Goal: Task Accomplishment & Management: Use online tool/utility

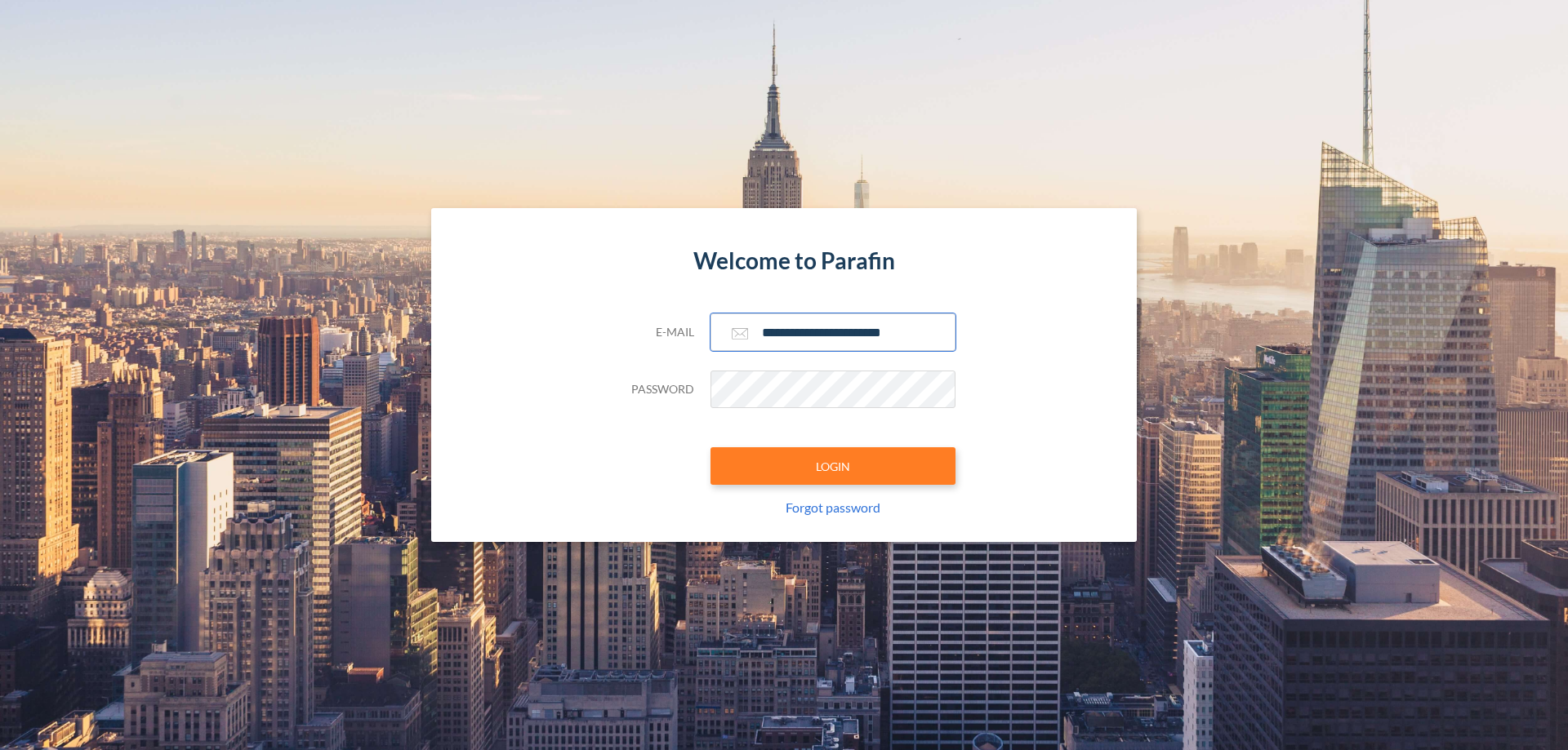
type input "**********"
click at [833, 466] on button "LOGIN" at bounding box center [833, 466] width 245 height 38
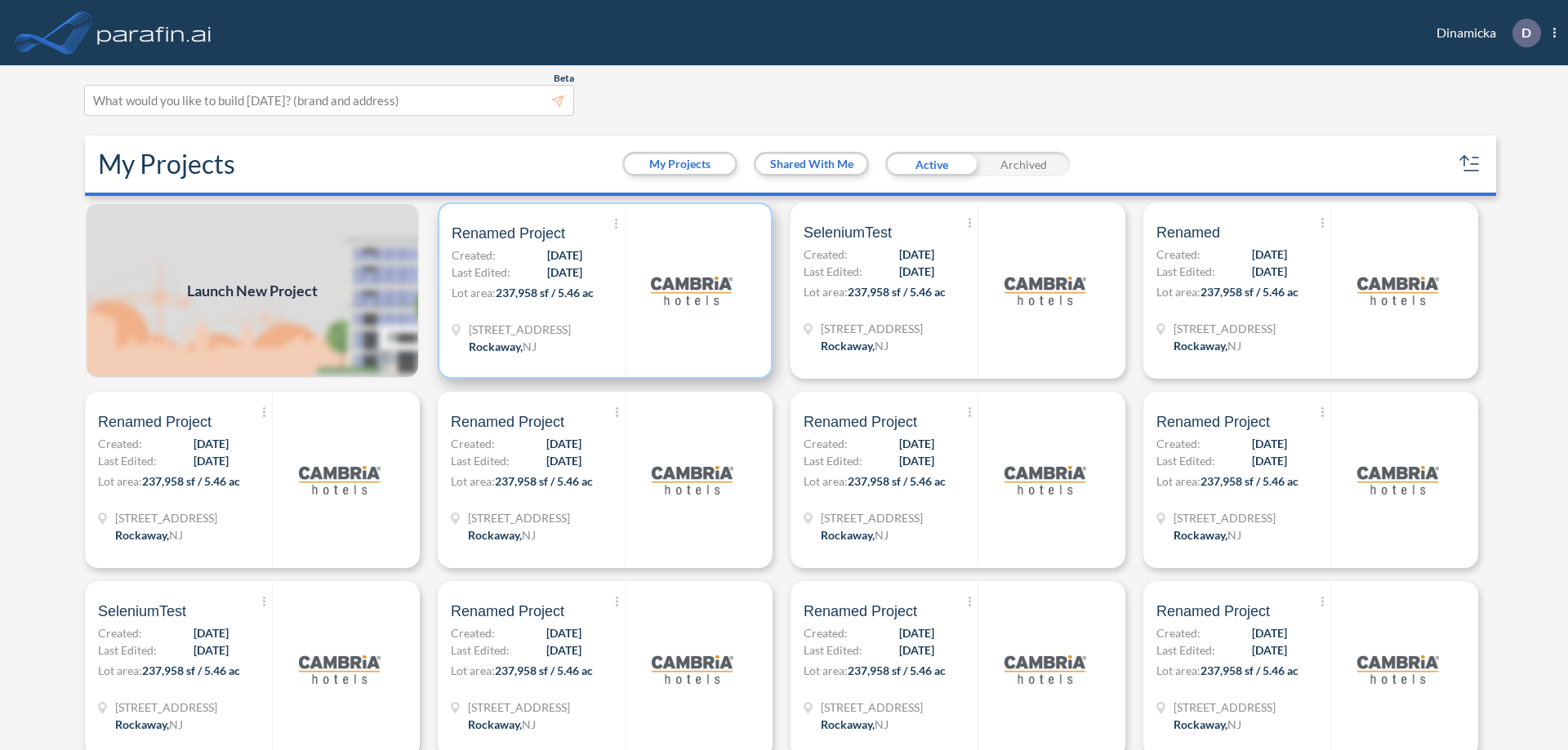
scroll to position [4, 0]
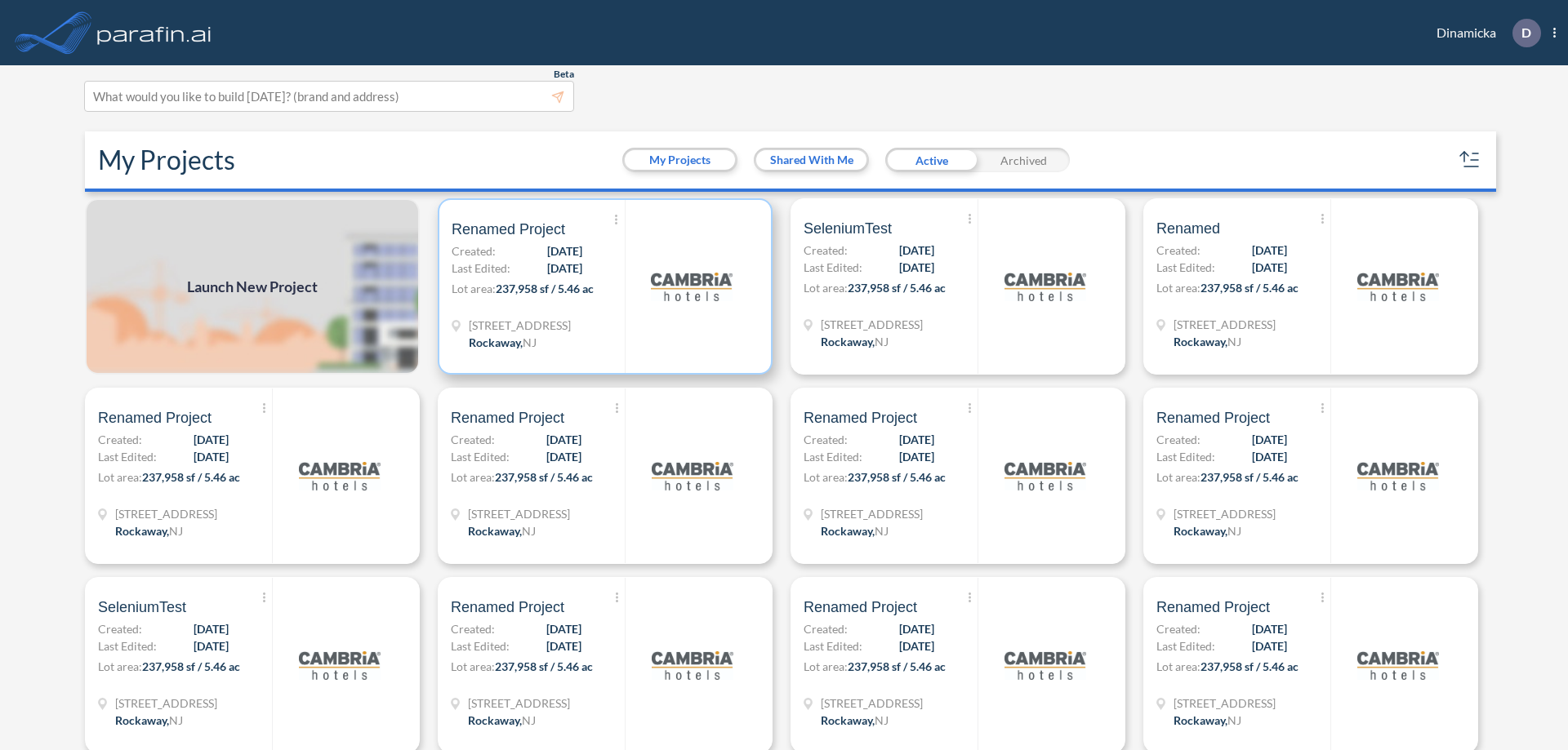
click at [602, 287] on p "Lot area: 237,958 sf / 5.46 ac" at bounding box center [538, 292] width 173 height 24
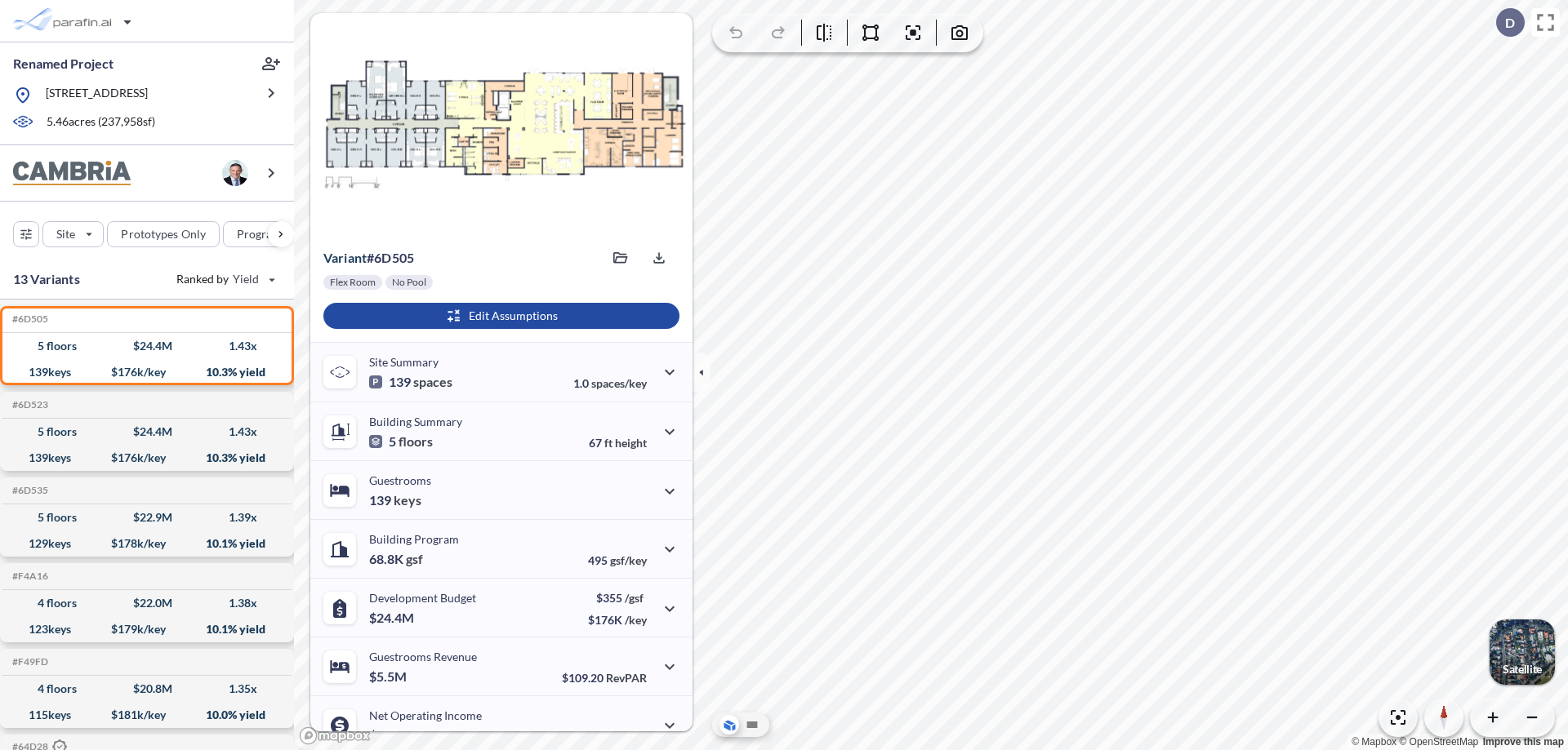
scroll to position [82, 0]
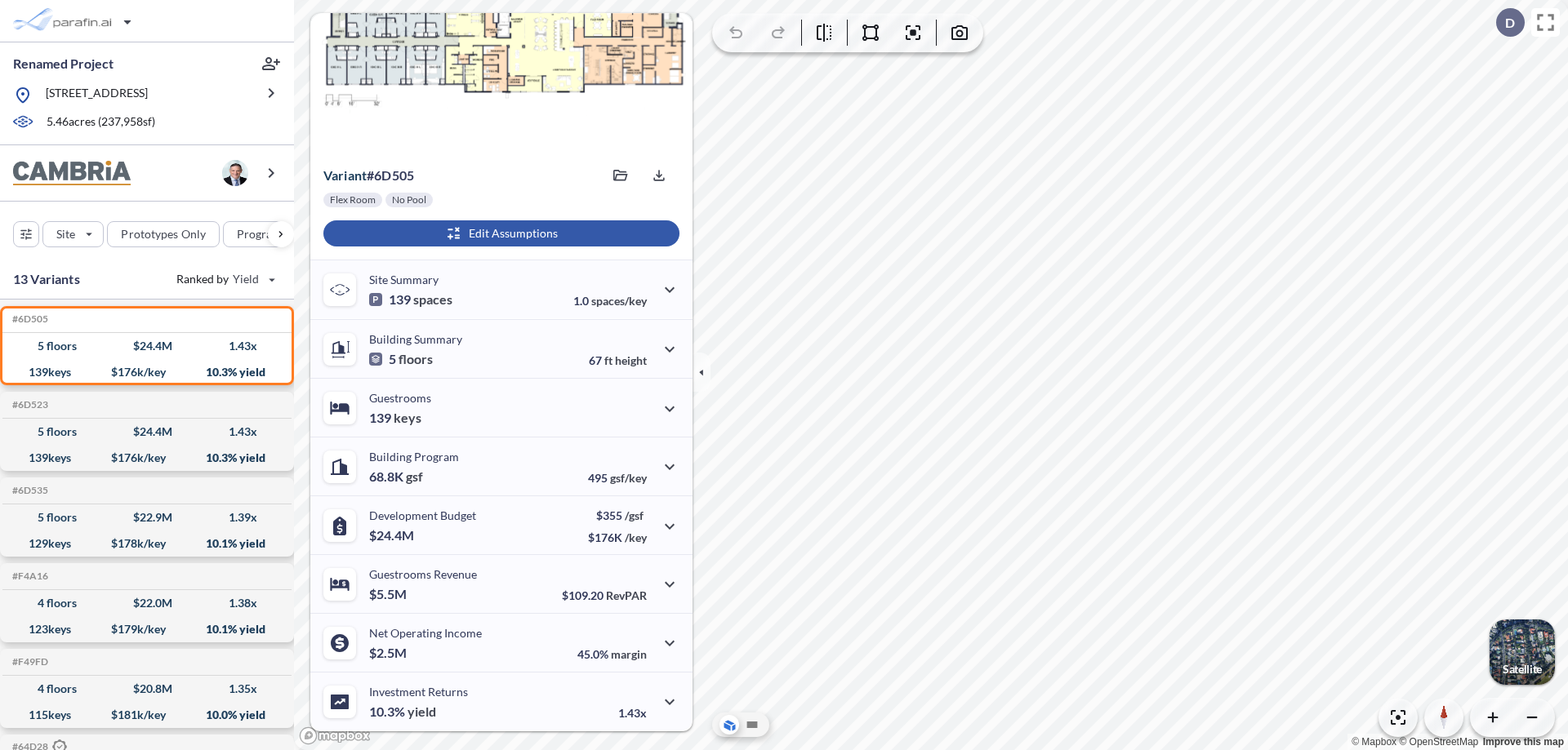
click at [499, 234] on div "button" at bounding box center [501, 233] width 356 height 26
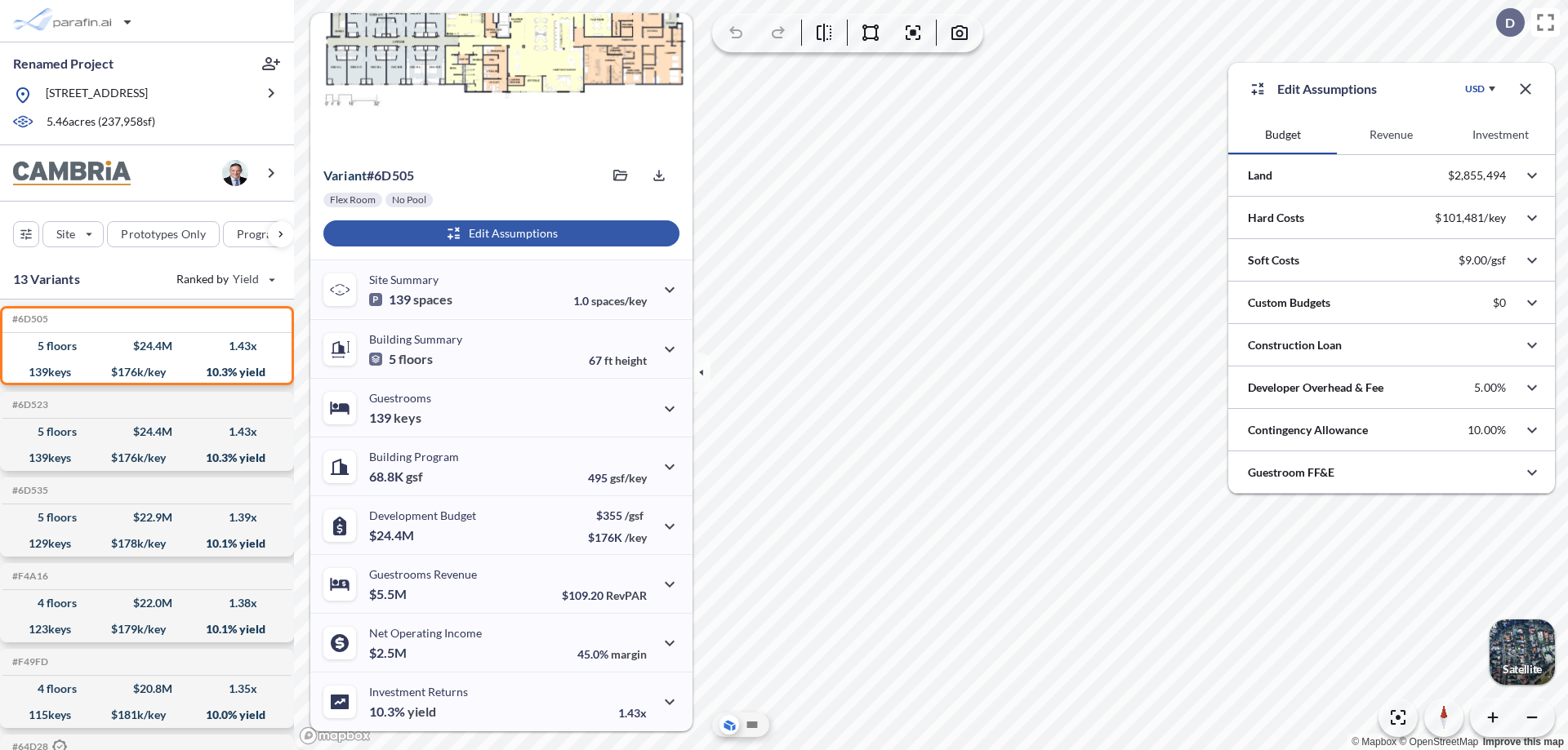
click at [1391, 135] on button "Revenue" at bounding box center [1391, 135] width 109 height 40
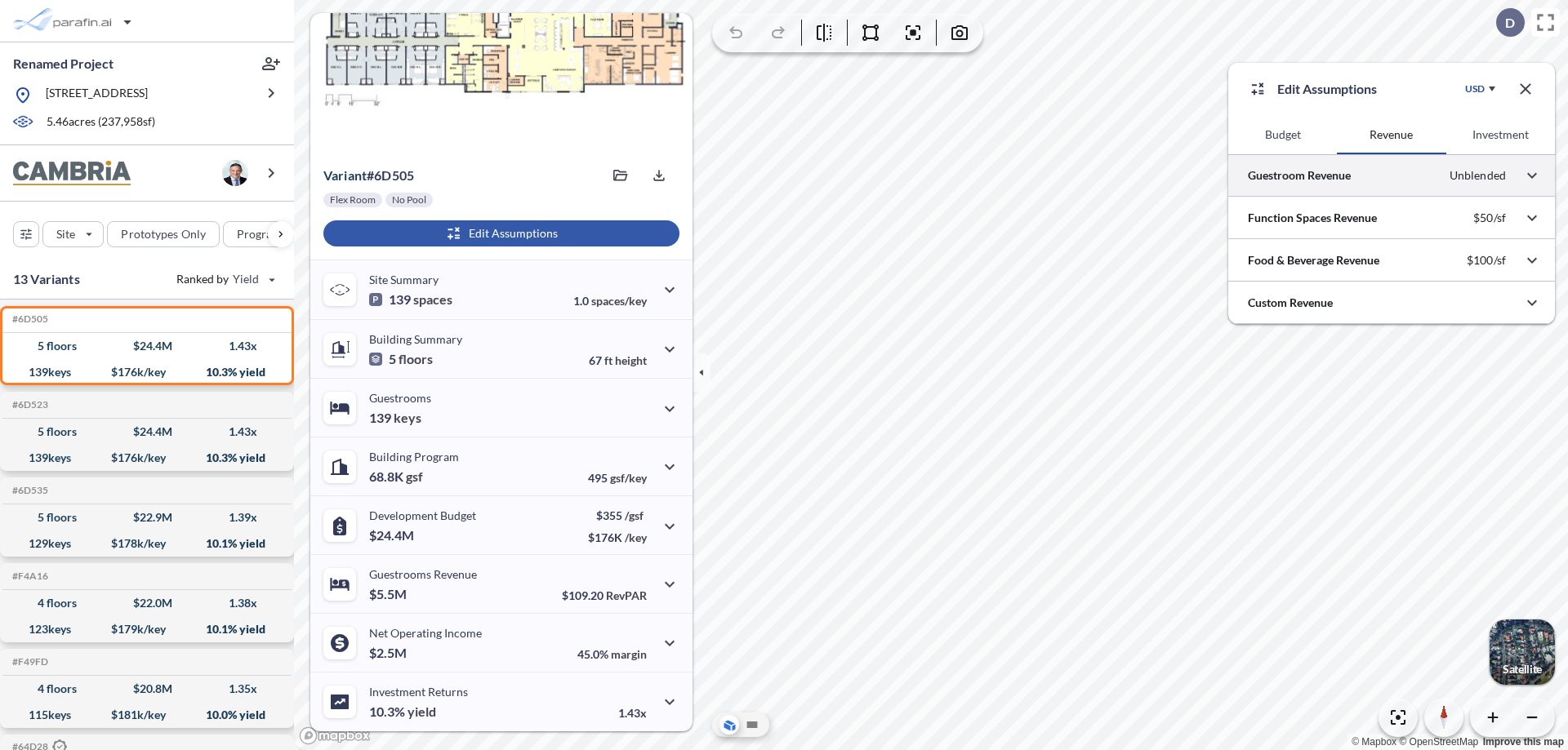
click at [1391, 176] on div at bounding box center [1391, 176] width 326 height 42
